Goal: Task Accomplishment & Management: Manage account settings

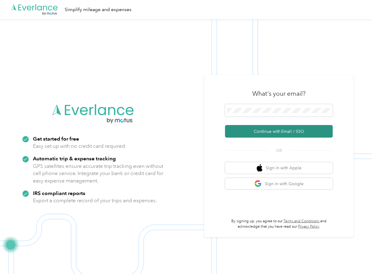
click at [244, 132] on button "Continue with Email / SSO" at bounding box center [279, 131] width 108 height 13
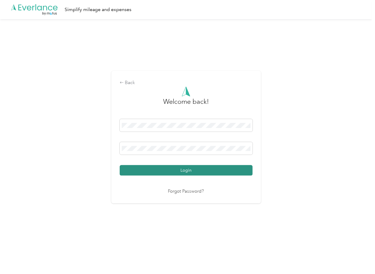
click at [142, 168] on button "Login" at bounding box center [186, 170] width 133 height 10
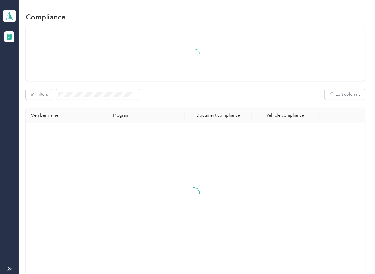
click at [180, 79] on div at bounding box center [195, 53] width 339 height 55
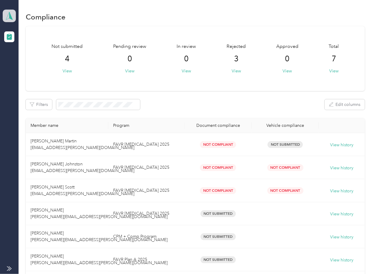
click at [7, 13] on icon at bounding box center [9, 16] width 9 height 8
click at [22, 61] on div "Log out" at bounding box center [19, 63] width 23 height 6
